Goal: Information Seeking & Learning: Learn about a topic

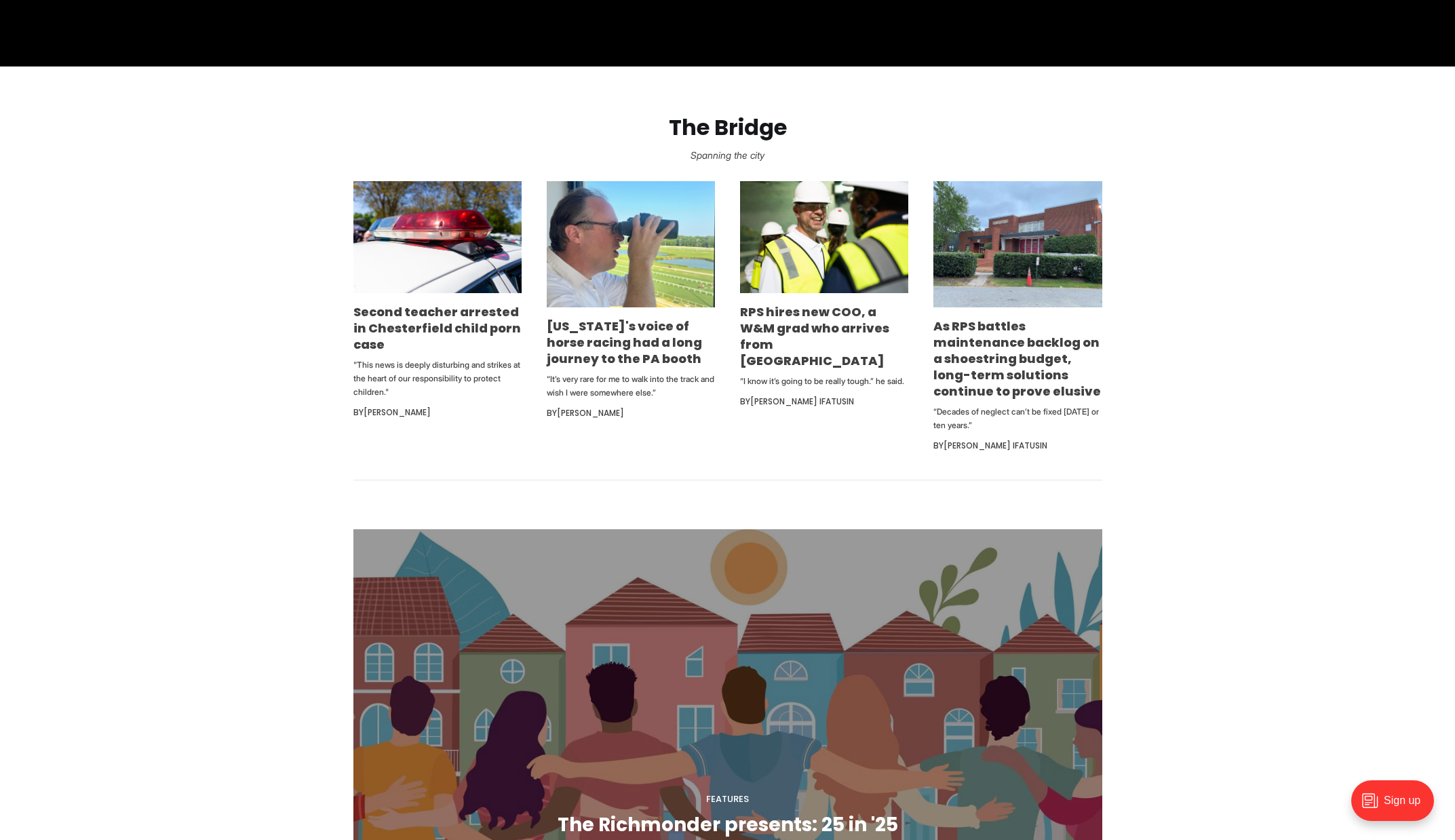
scroll to position [749, 0]
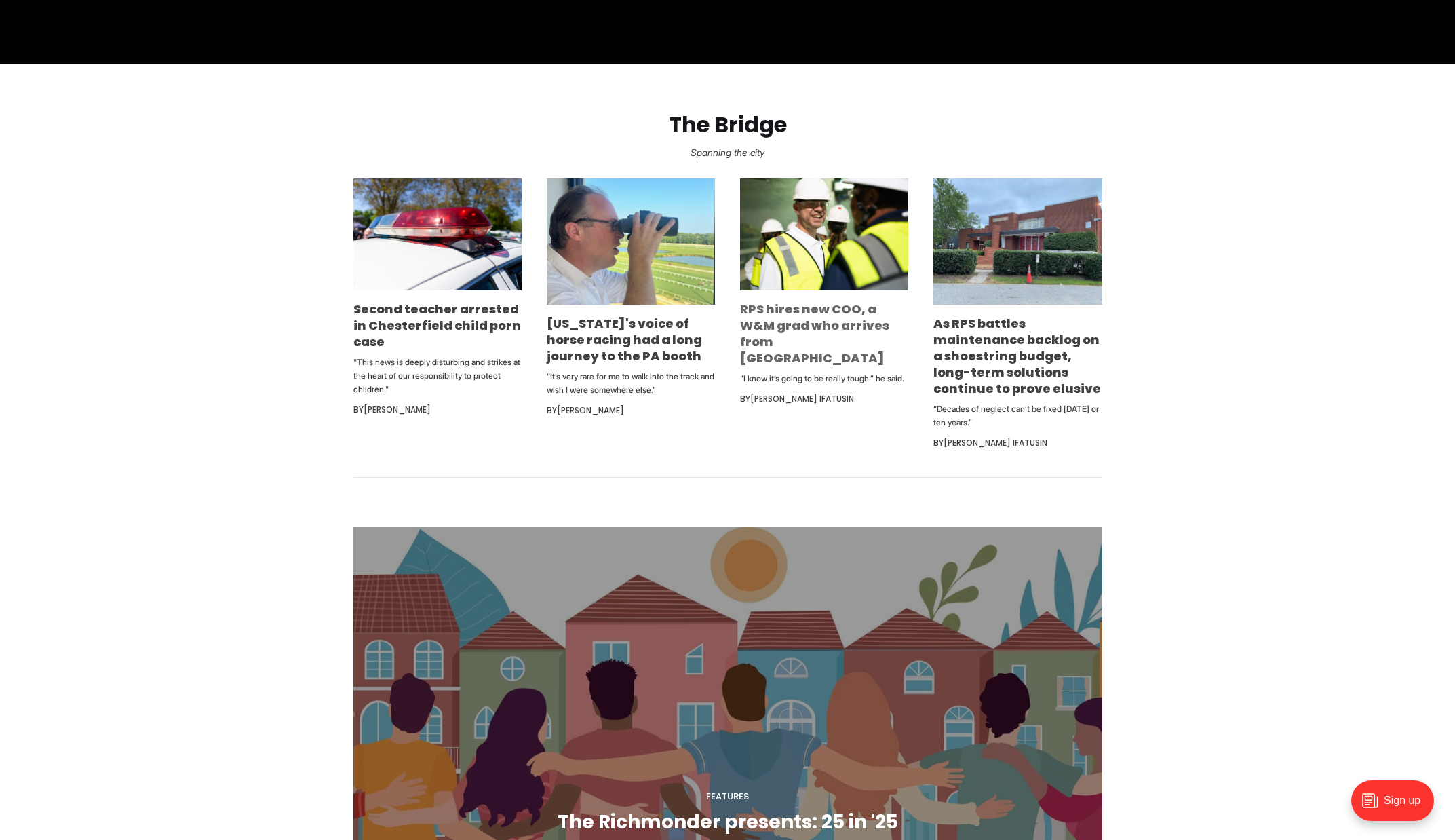
click at [799, 314] on link "RPS hires new COO, a W&M grad who arrives from Indianapolis" at bounding box center [815, 332] width 150 height 66
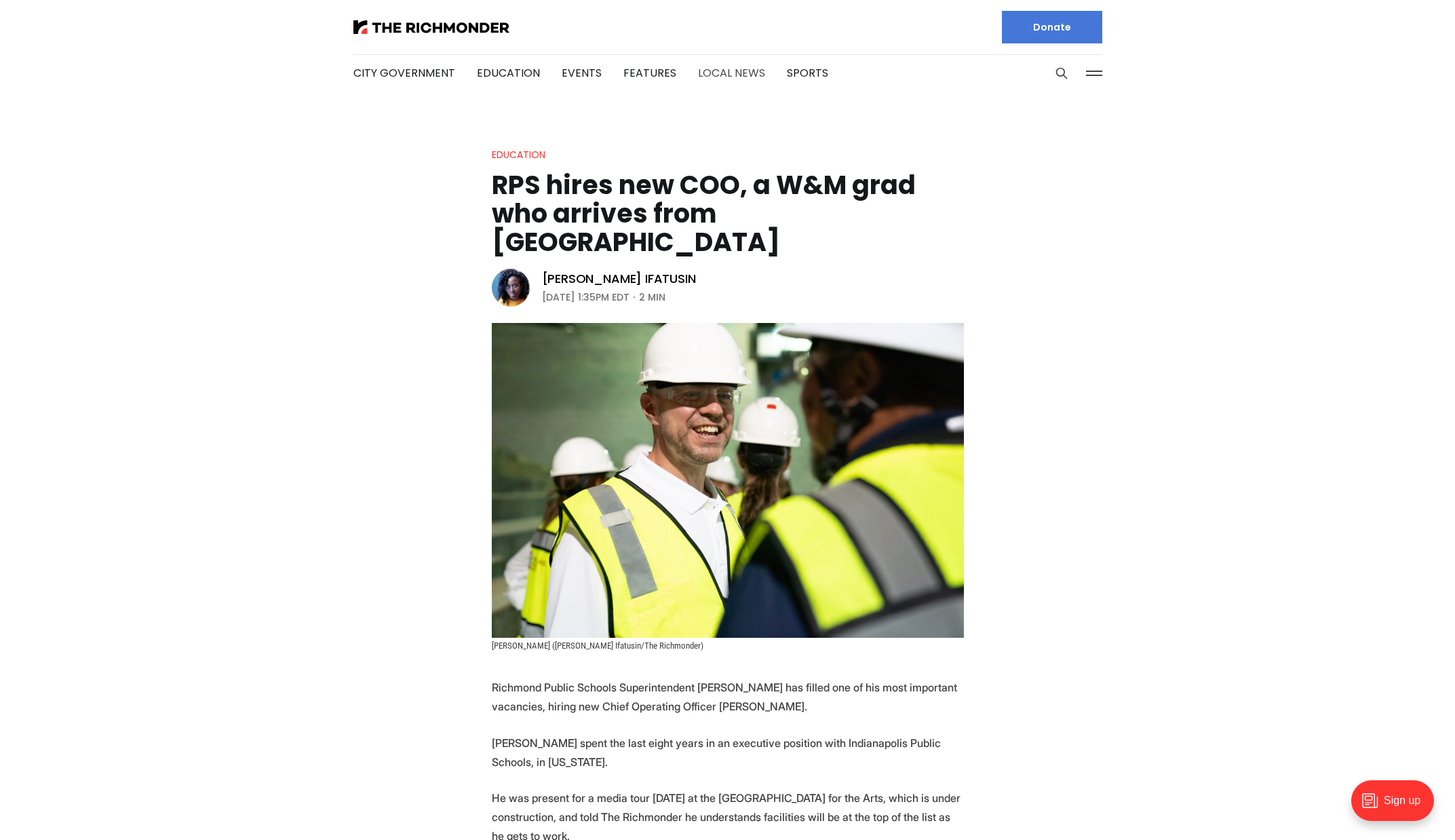
click at [722, 73] on link "Local News" at bounding box center [732, 73] width 67 height 16
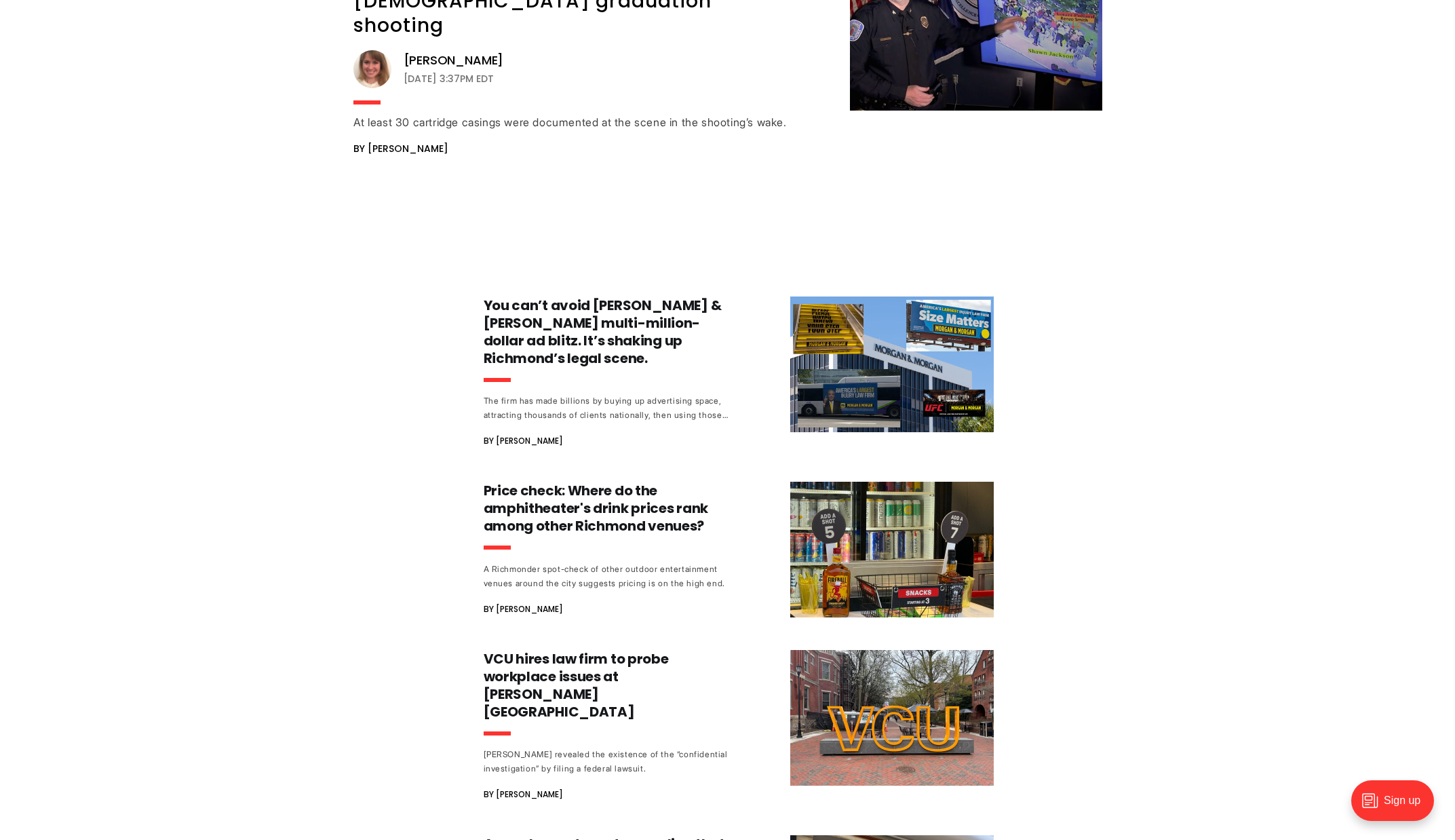
scroll to position [1936, 0]
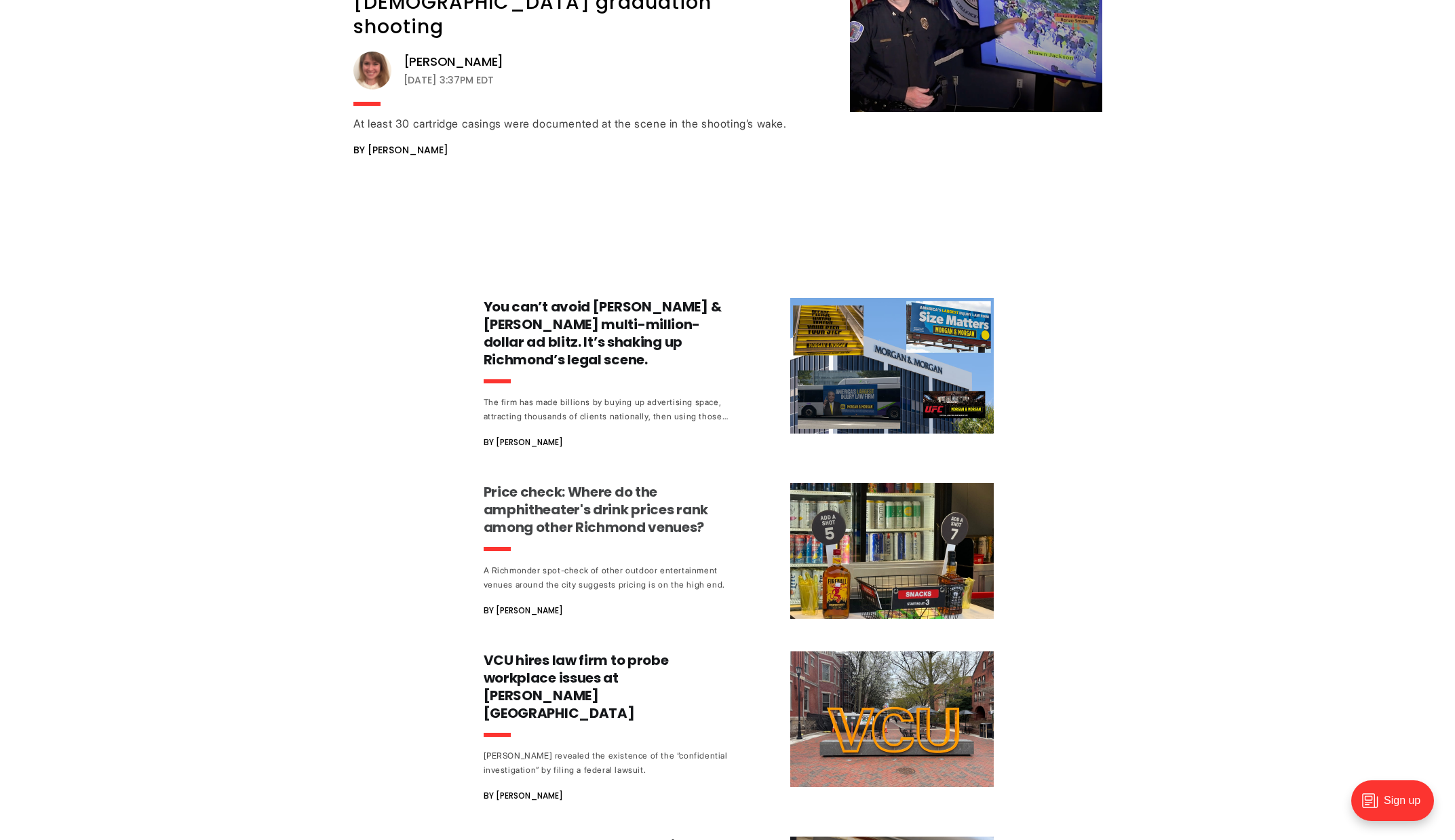
click at [546, 483] on h3 "Price check: Where do the amphitheater's drink prices rank among other Richmond…" at bounding box center [610, 510] width 253 height 53
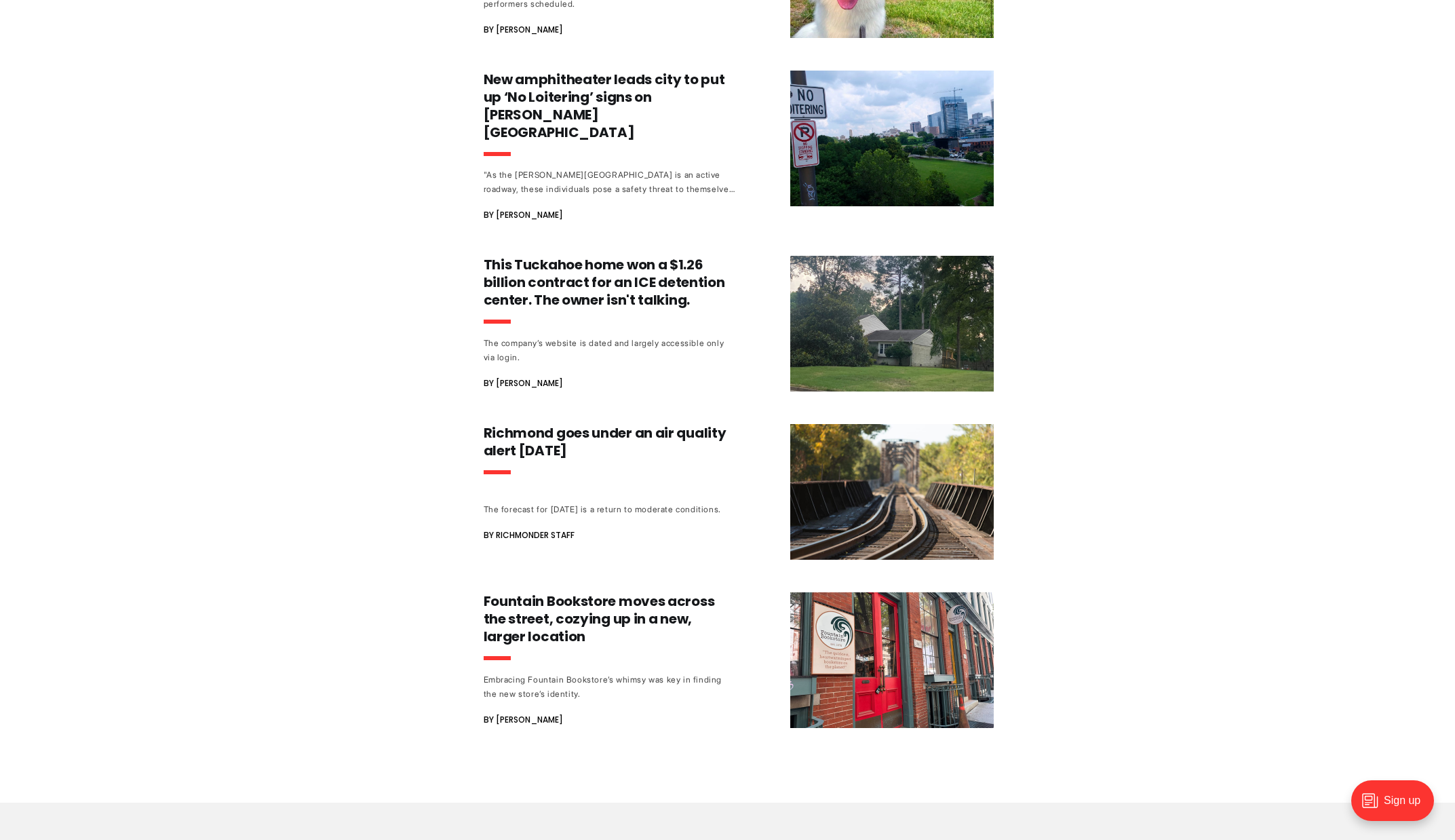
scroll to position [3996, 0]
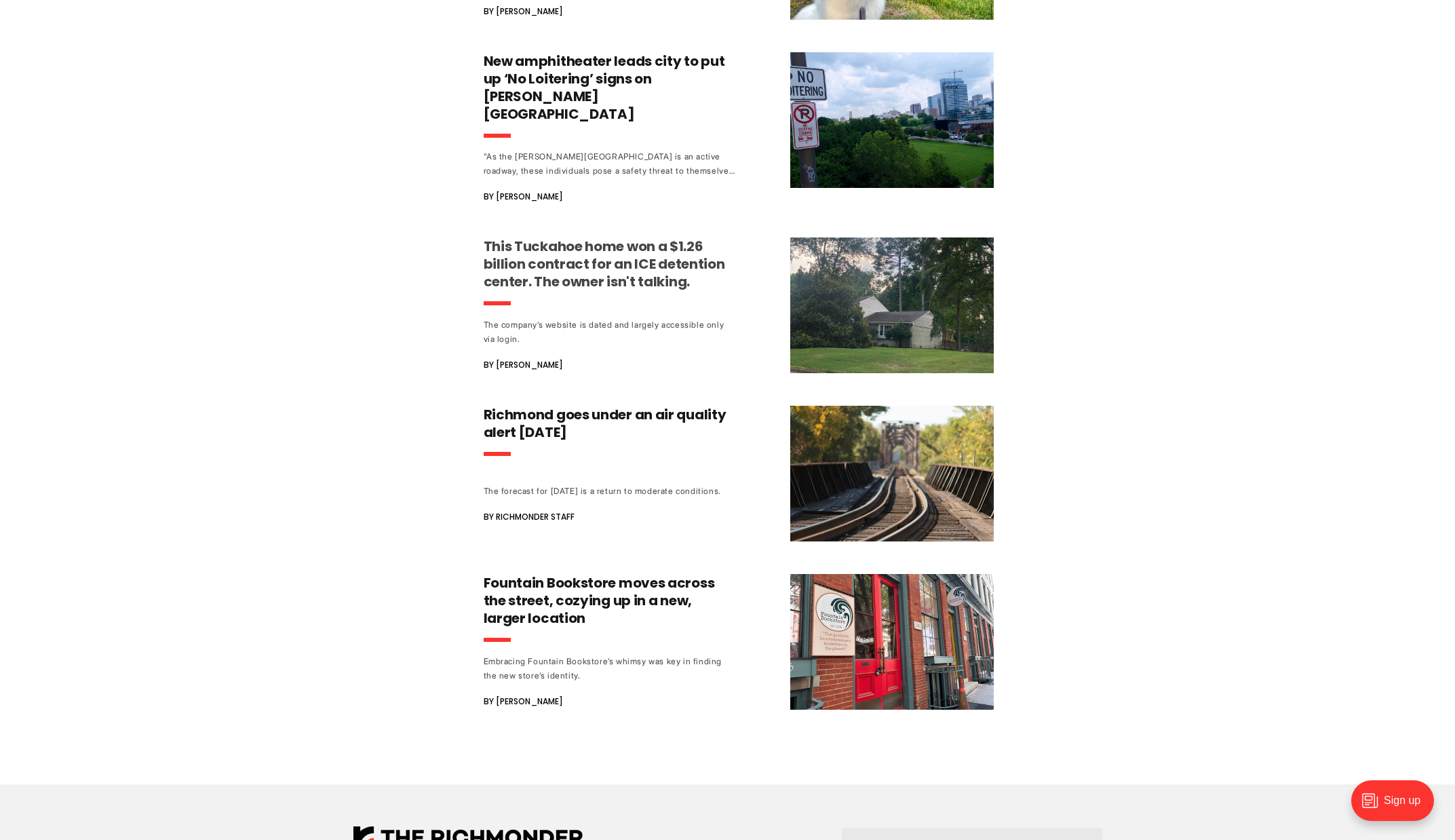
click at [550, 237] on h3 "This Tuckahoe home won a $1.26 billion contract for an ICE detention center. Th…" at bounding box center [610, 264] width 253 height 53
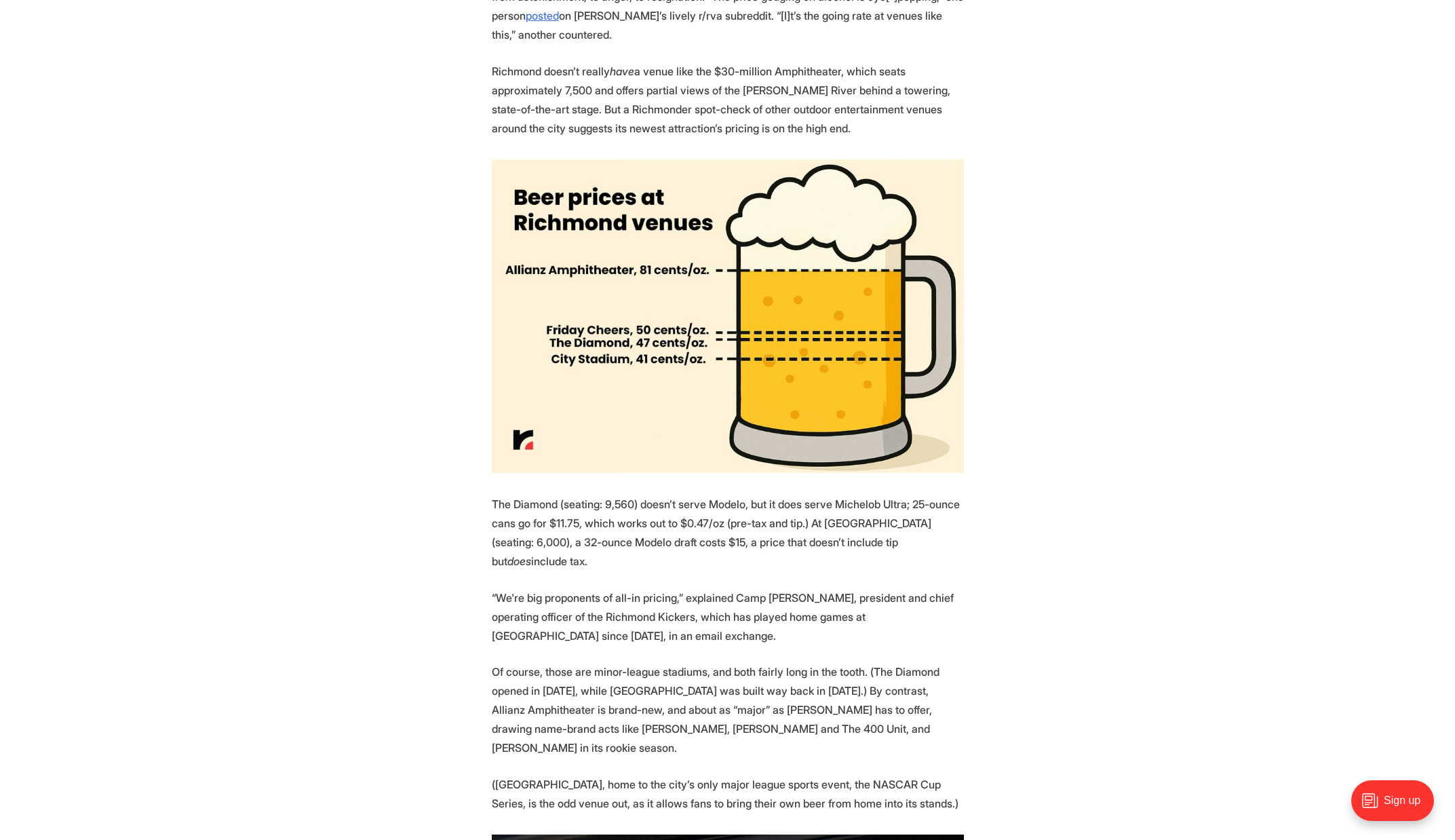
scroll to position [1131, 0]
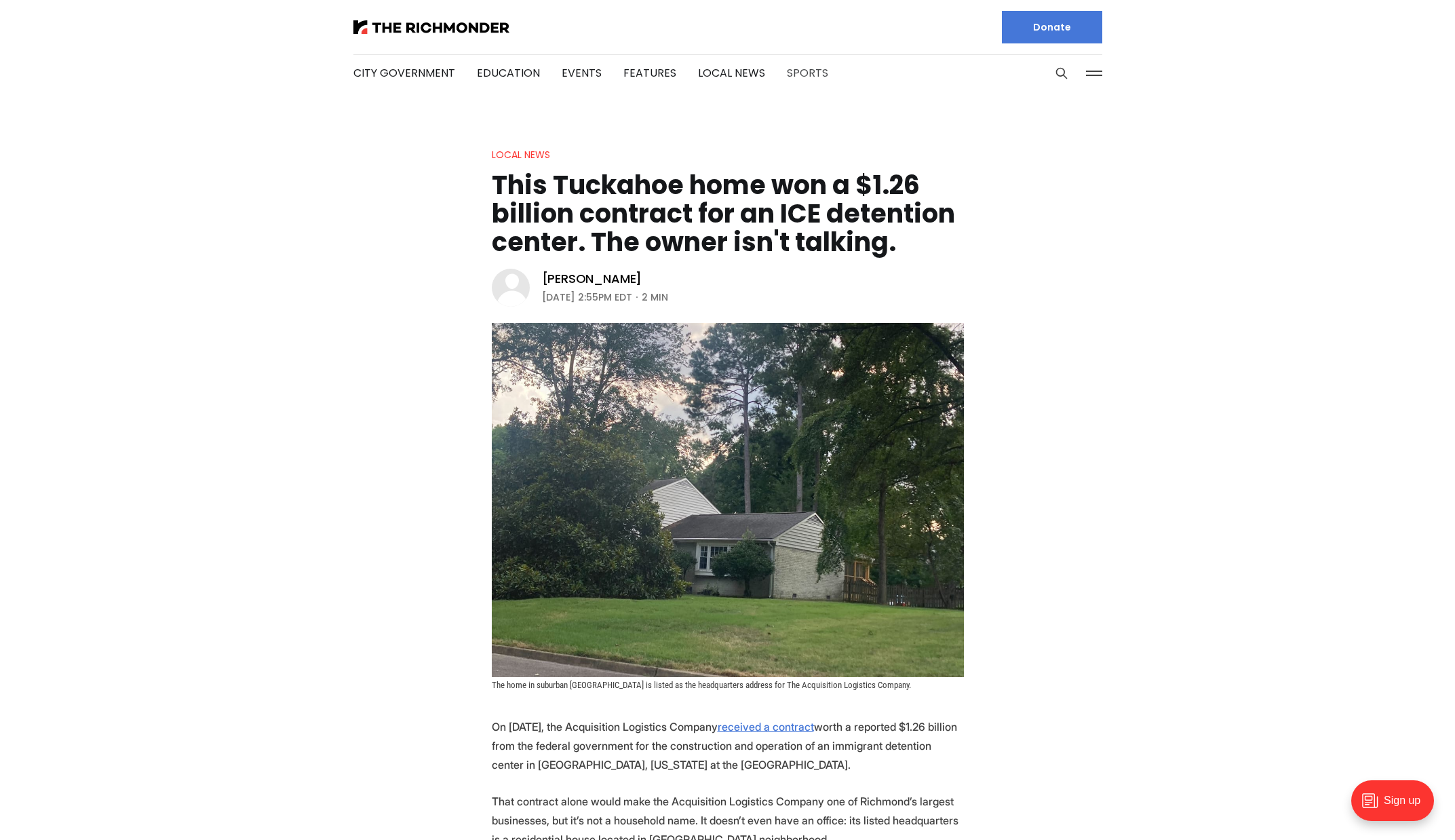
click at [801, 74] on link "Sports" at bounding box center [808, 73] width 41 height 16
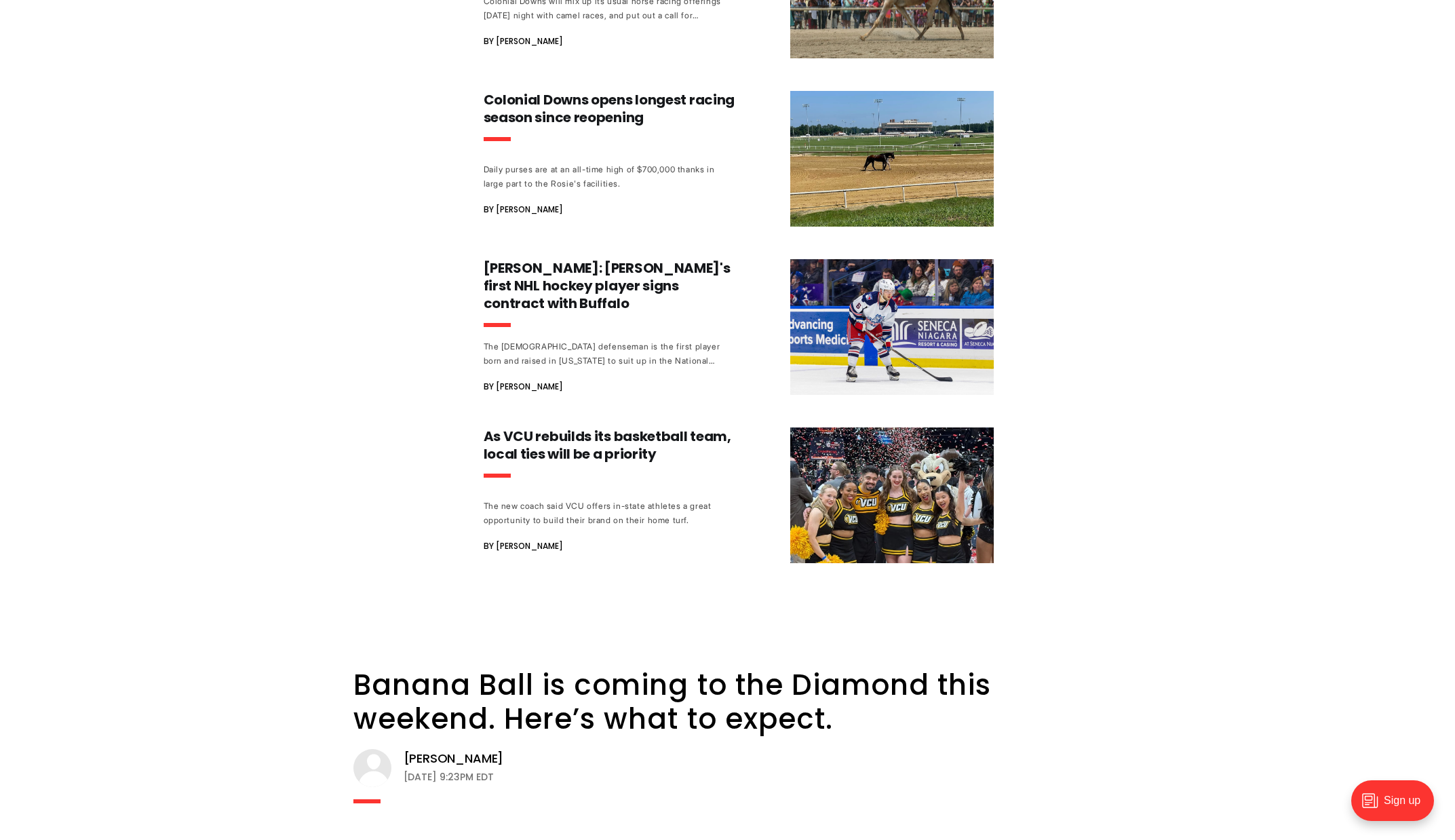
scroll to position [2693, 0]
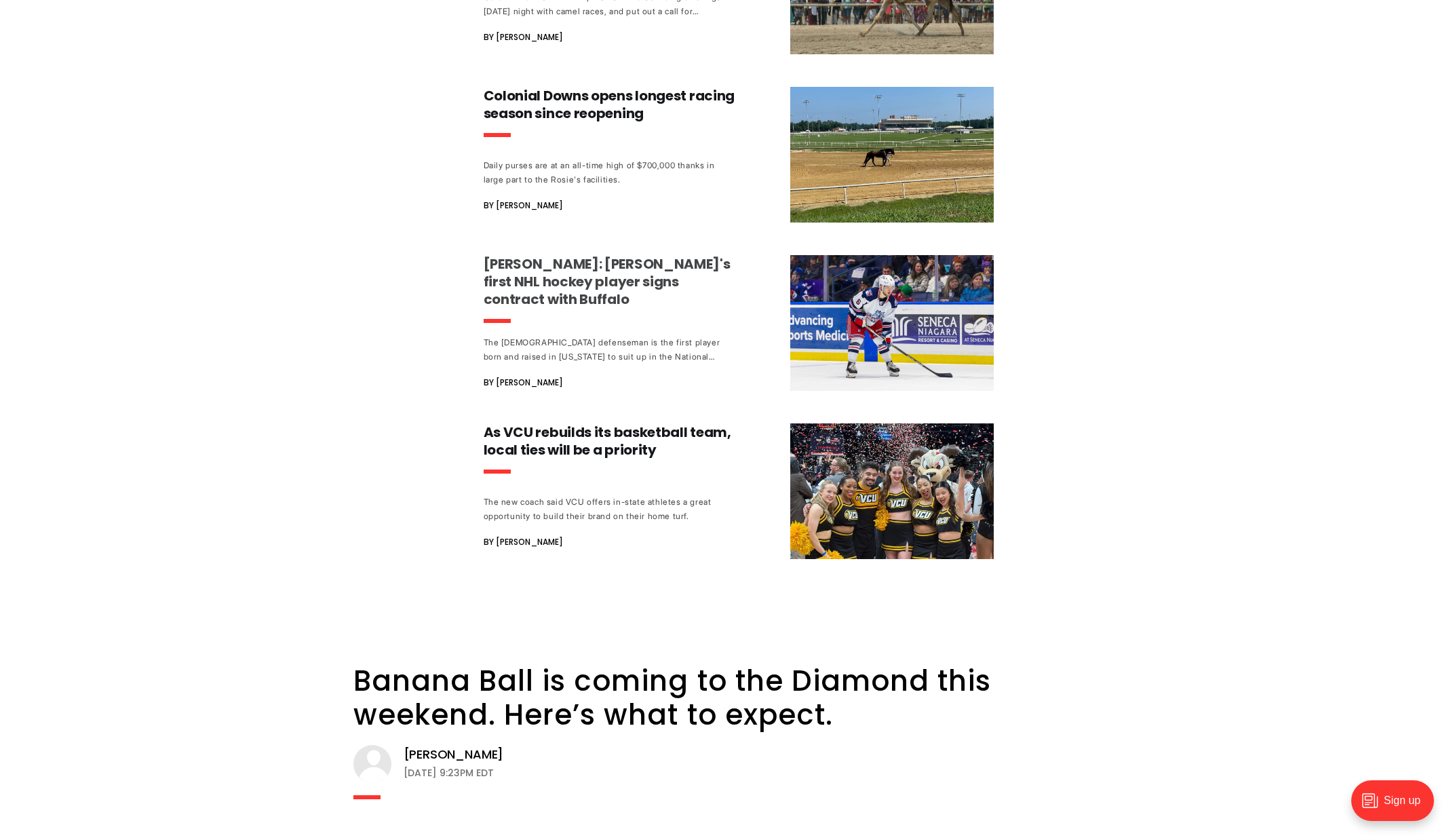
click at [500, 255] on h3 "[PERSON_NAME]: [PERSON_NAME]'s first NHL hockey player signs contract with Buff…" at bounding box center [610, 281] width 253 height 53
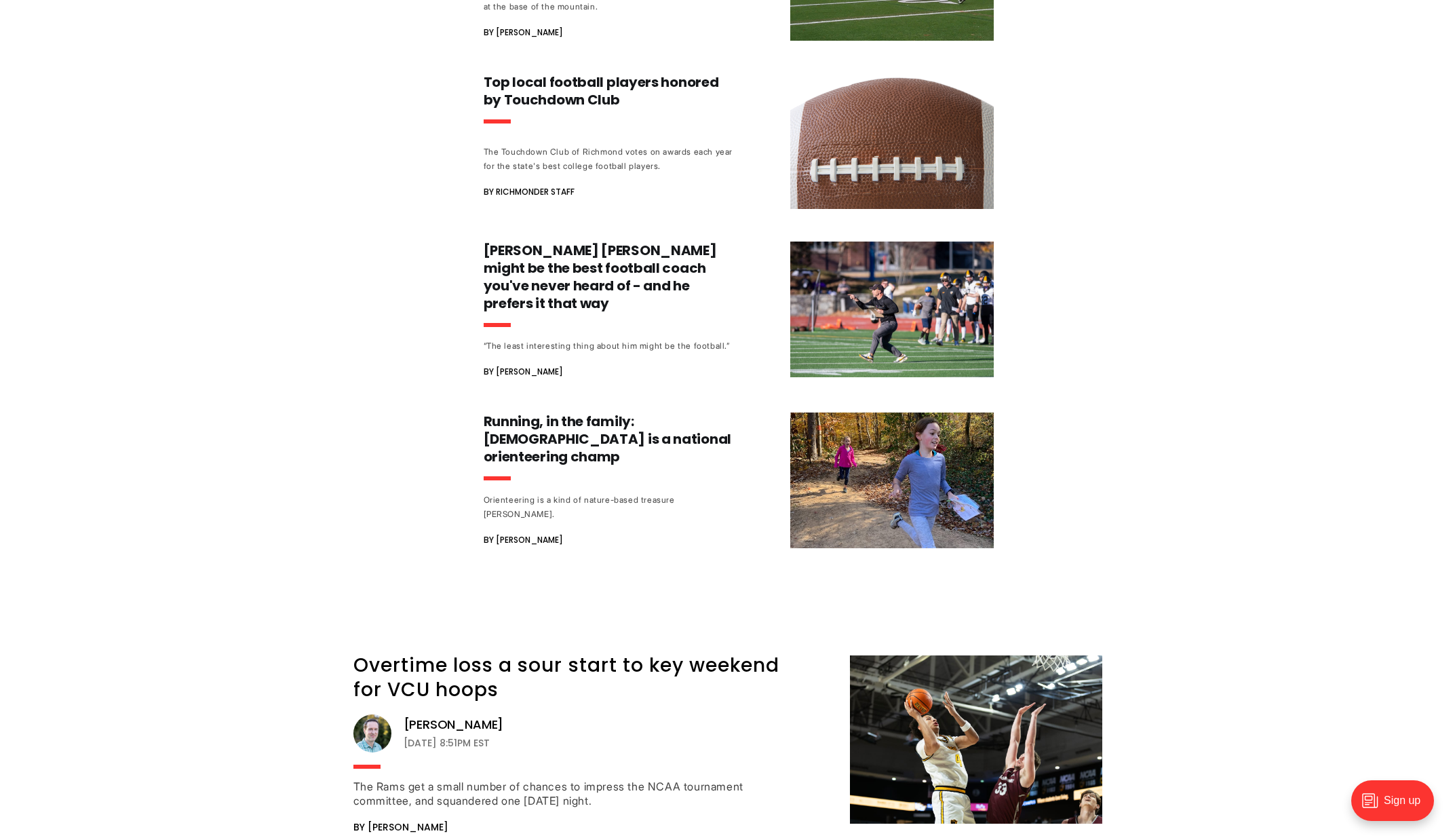
scroll to position [9671, 0]
